Goal: Transaction & Acquisition: Purchase product/service

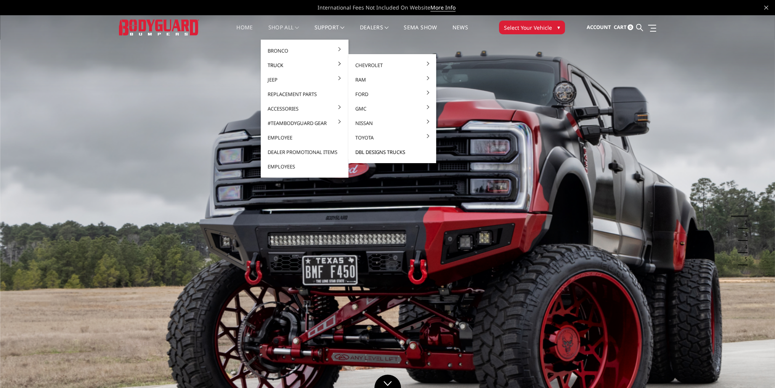
click at [384, 153] on link "DBL Designs Trucks" at bounding box center [392, 152] width 82 height 14
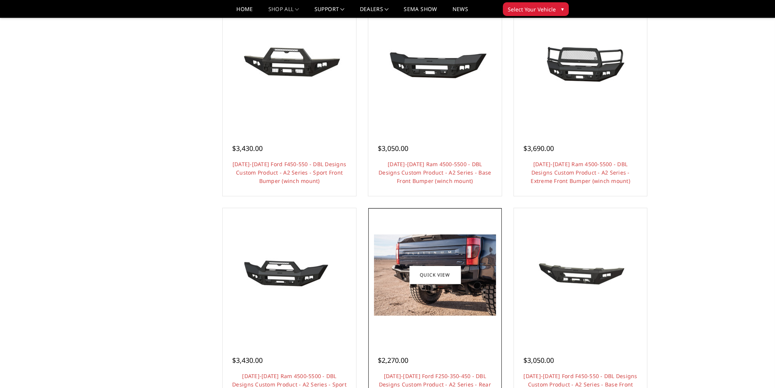
scroll to position [534, 0]
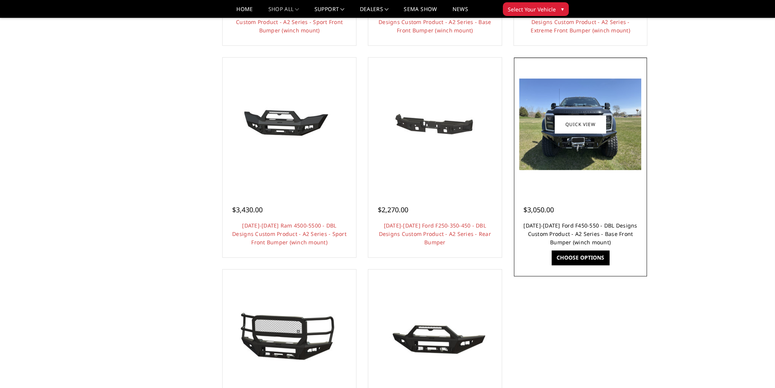
click at [577, 223] on link "2023-2025 Ford F450-550 - DBL Designs Custom Product - A2 Series - Base Front B…" at bounding box center [580, 234] width 114 height 24
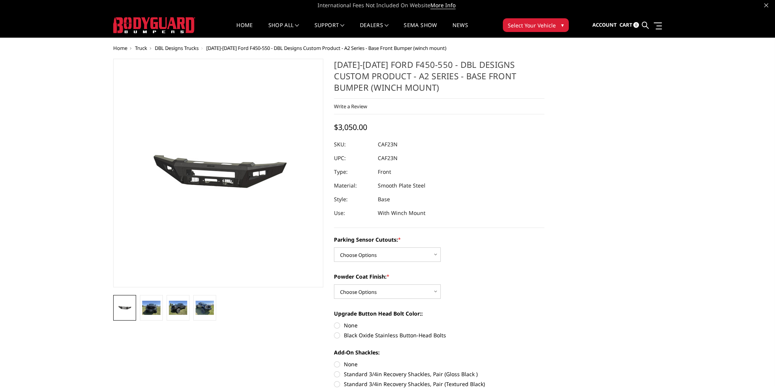
scroll to position [38, 0]
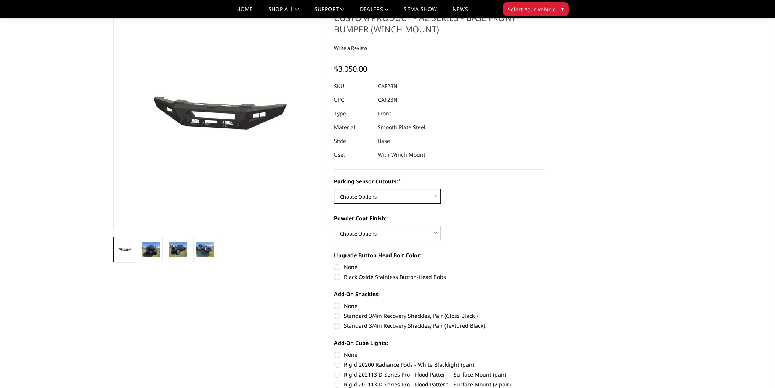
click at [364, 198] on select "Choose Options Yes - I have front parking sensors No - I do NOT have parking se…" at bounding box center [387, 196] width 107 height 14
select select "540"
click at [334, 189] on select "Choose Options Yes - I have front parking sensors No - I do NOT have parking se…" at bounding box center [387, 196] width 107 height 14
click at [369, 232] on select "Choose Options Bare metal (included) Texture Black Powder Coat" at bounding box center [387, 233] width 107 height 14
select select "518"
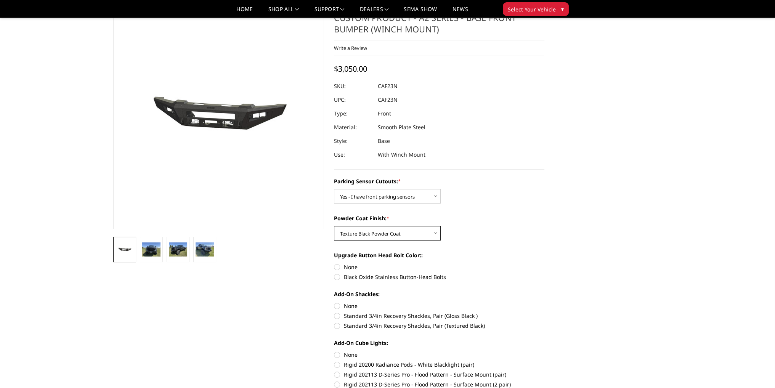
click at [334, 226] on select "Choose Options Bare metal (included) Texture Black Powder Coat" at bounding box center [387, 233] width 107 height 14
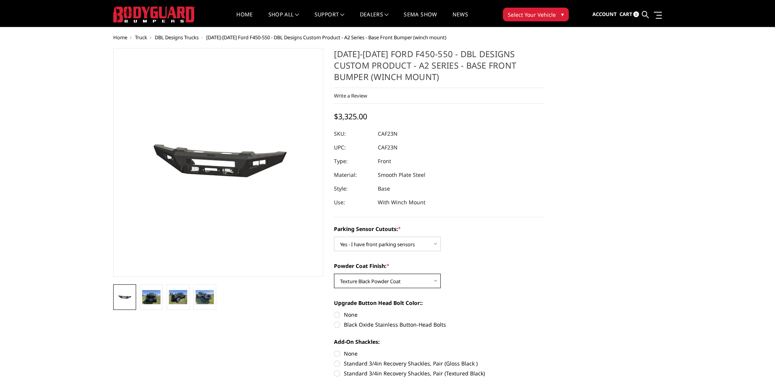
scroll to position [0, 0]
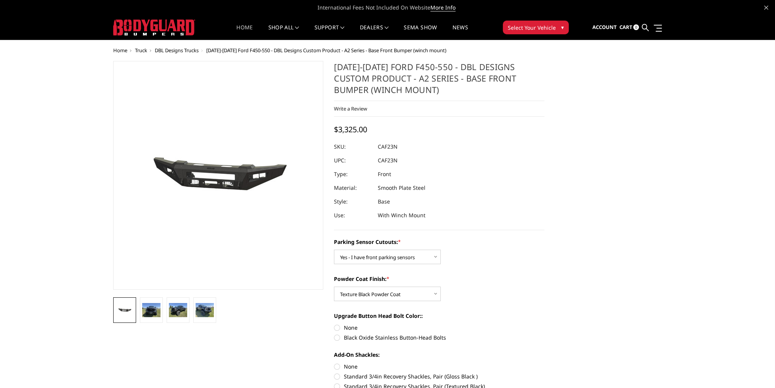
click at [244, 26] on link "Home" at bounding box center [244, 32] width 16 height 15
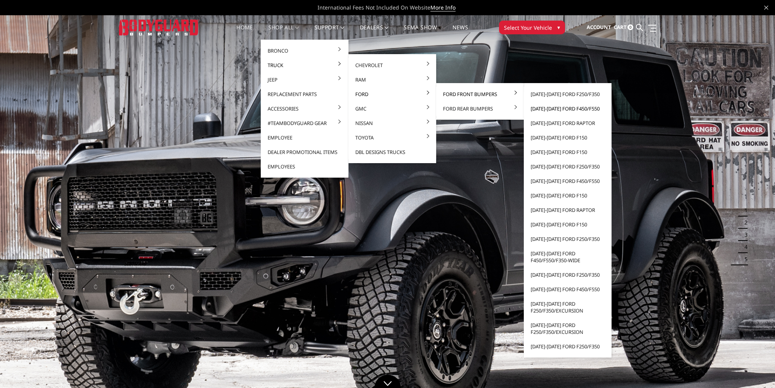
click at [575, 106] on link "[DATE]-[DATE] Ford F450/F550" at bounding box center [568, 108] width 82 height 14
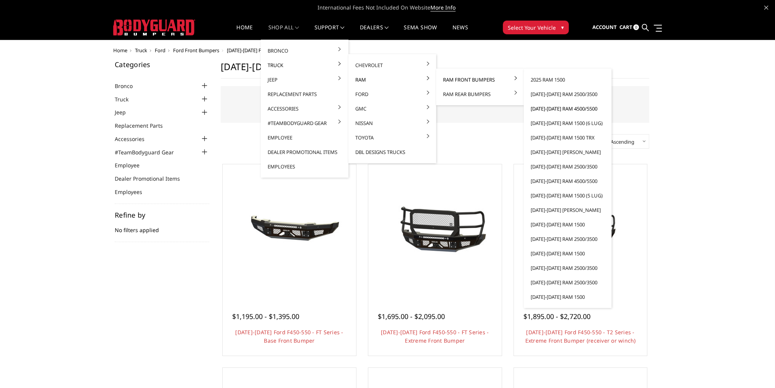
click at [554, 109] on link "[DATE]-[DATE] Ram 4500/5500" at bounding box center [568, 108] width 82 height 14
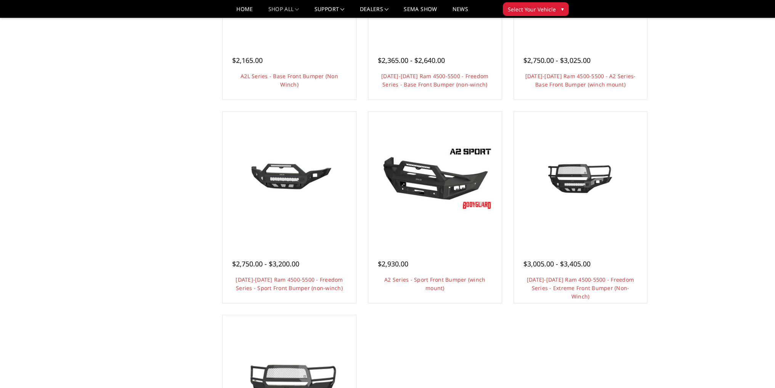
scroll to position [267, 0]
